Goal: Information Seeking & Learning: Learn about a topic

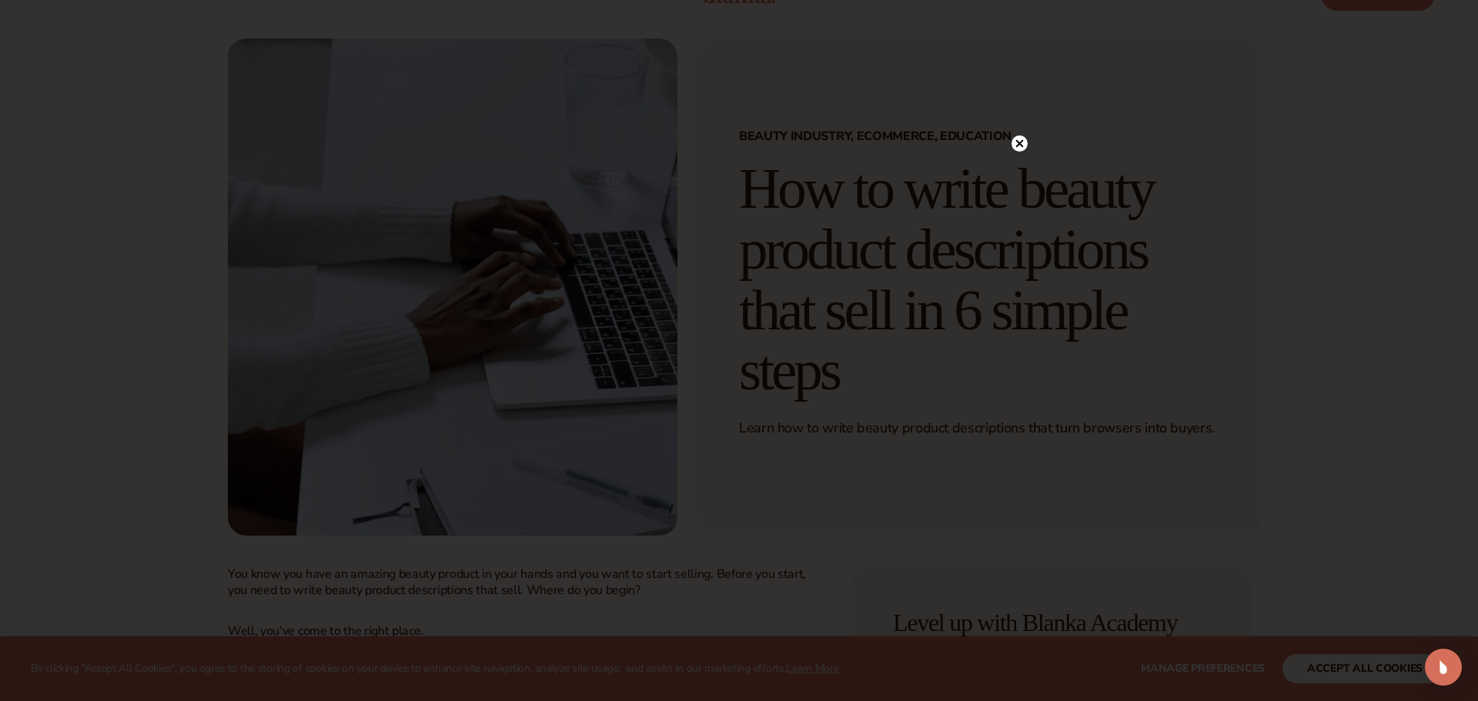
scroll to position [74, 0]
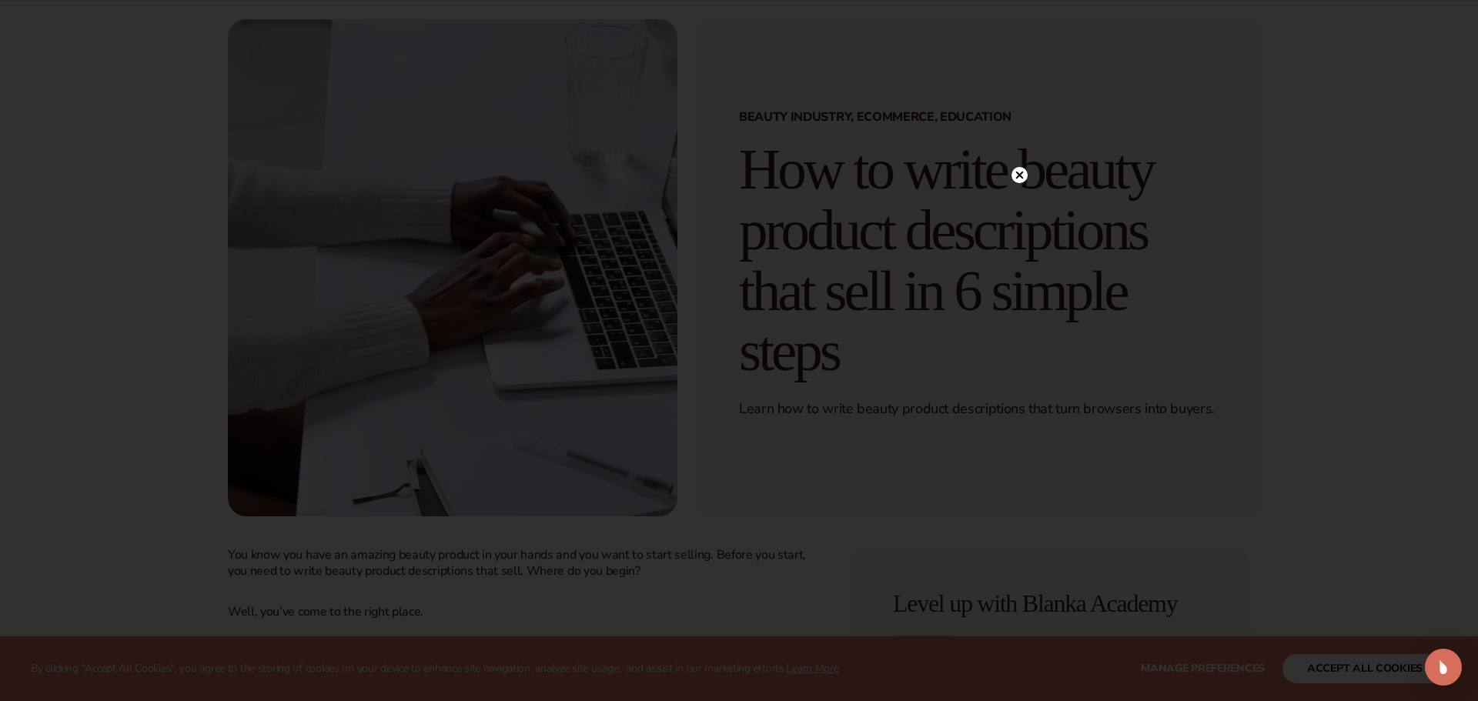
click at [1018, 175] on icon at bounding box center [1019, 175] width 16 height 16
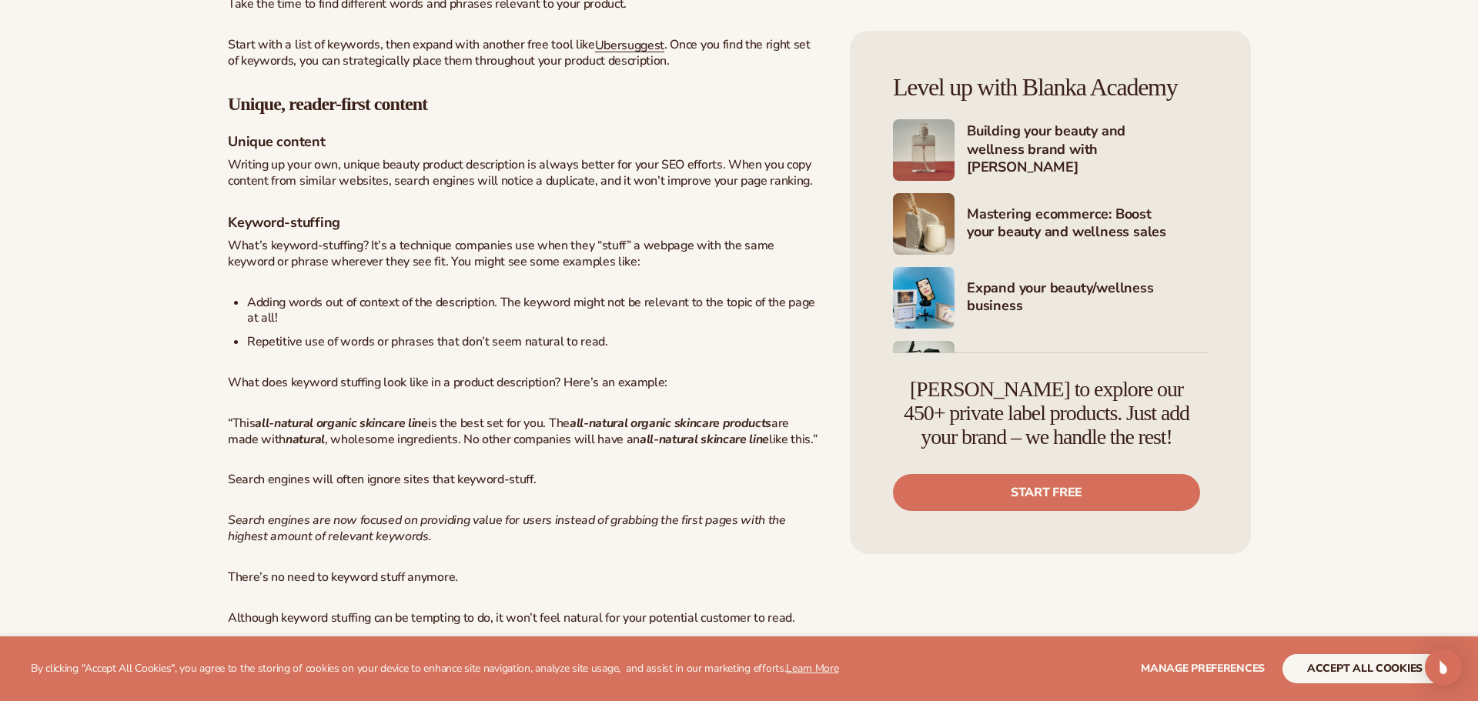
scroll to position [4503, 0]
